Goal: Register for event/course

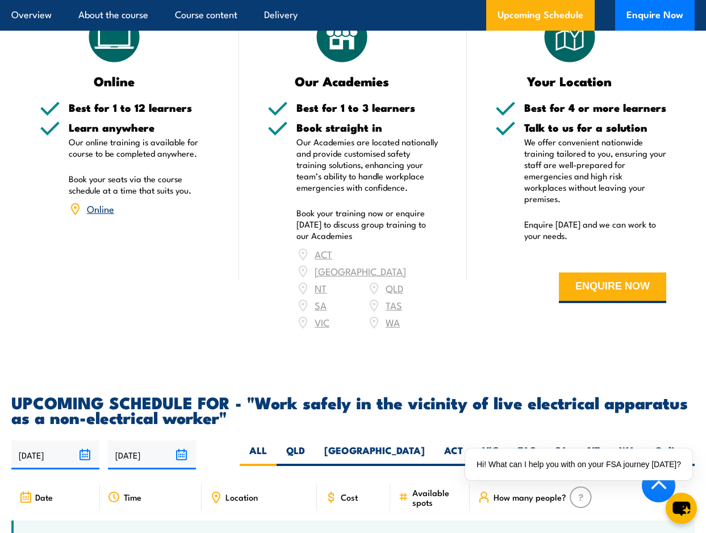
scroll to position [1482, 0]
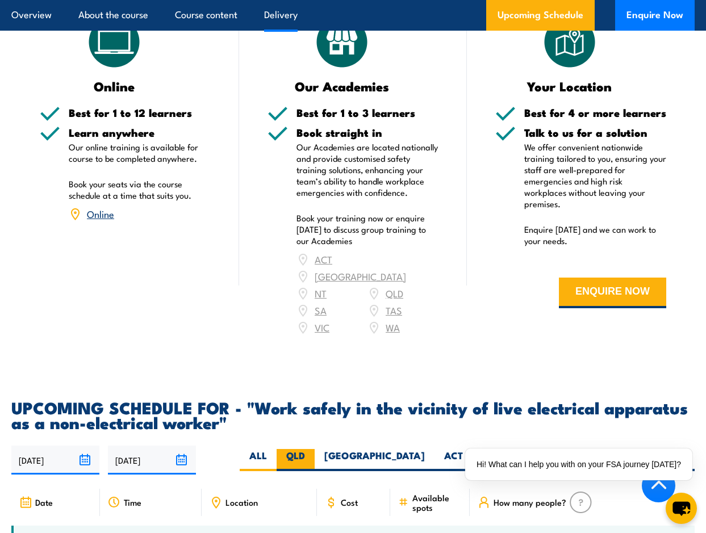
click at [315, 449] on label "QLD" at bounding box center [296, 460] width 38 height 22
click at [312, 449] on input "QLD" at bounding box center [308, 452] width 7 height 7
radio input "true"
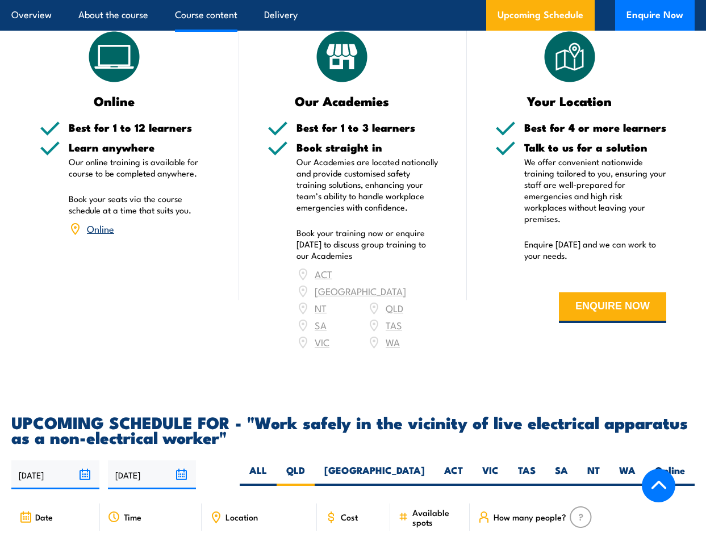
scroll to position [1482, 0]
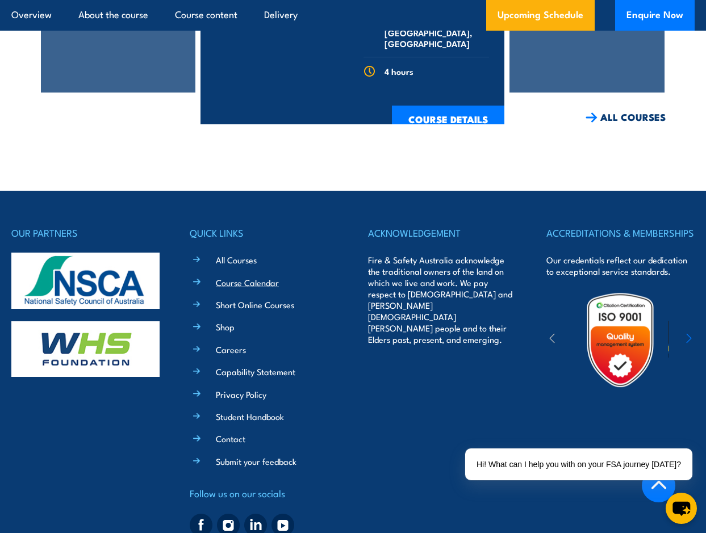
scroll to position [2546, 0]
